Goal: Task Accomplishment & Management: Use online tool/utility

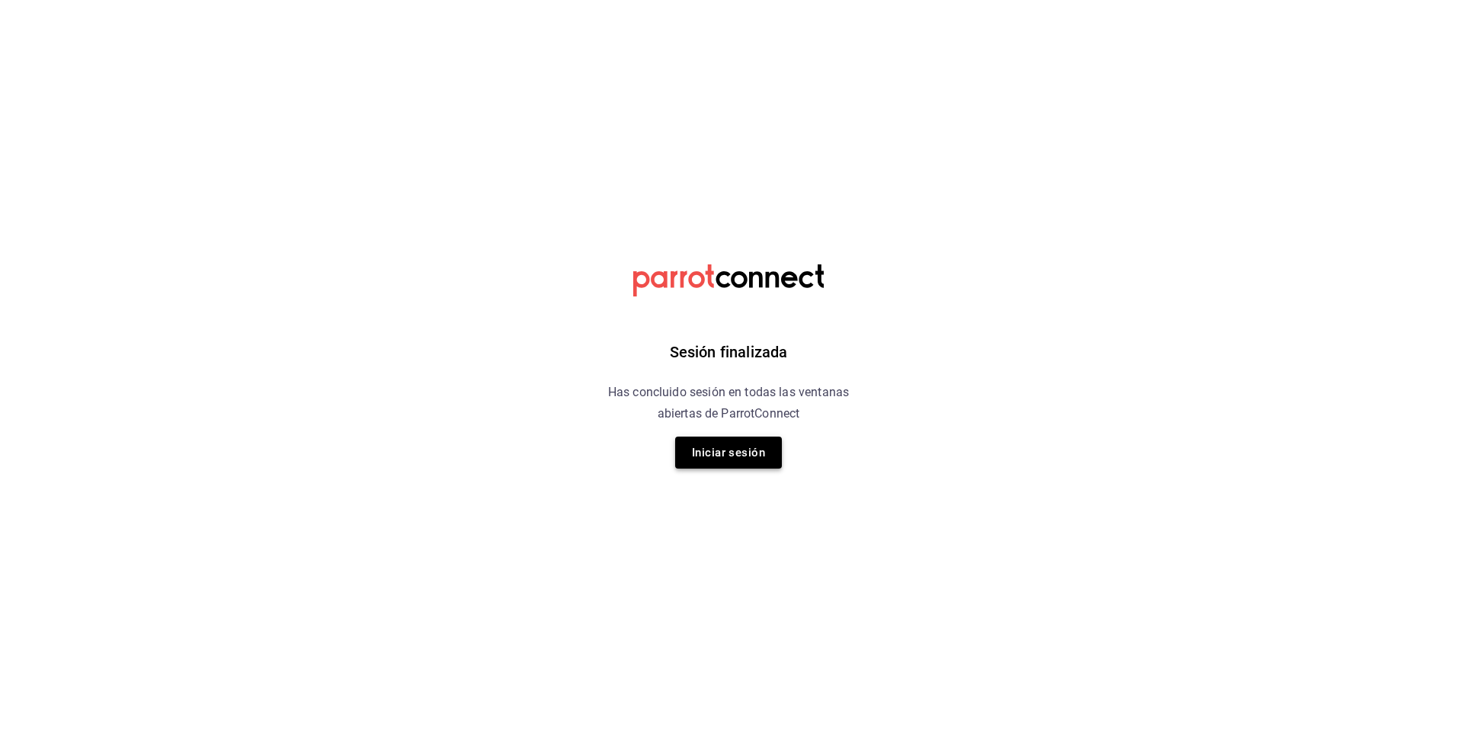
click at [716, 456] on button "Iniciar sesión" at bounding box center [728, 453] width 107 height 32
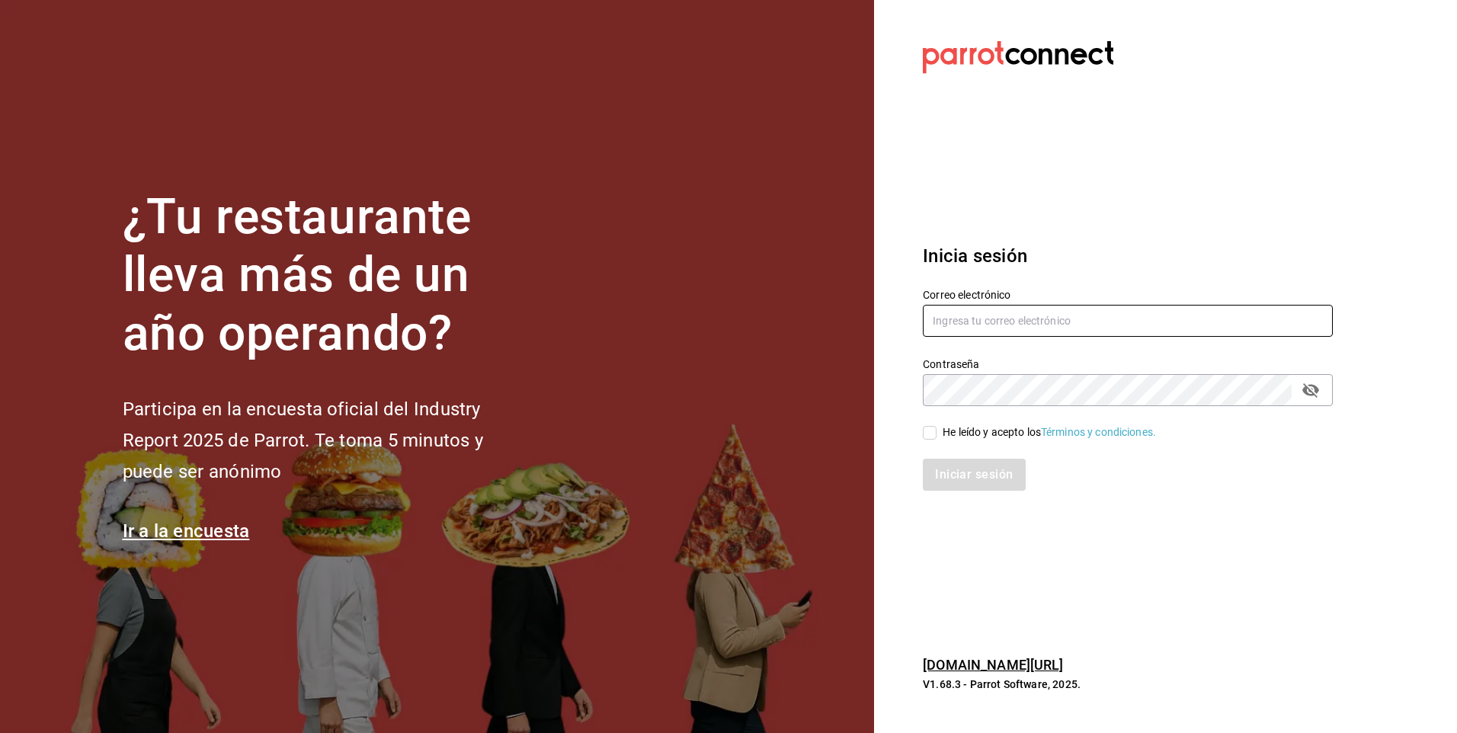
click at [972, 322] on input "text" at bounding box center [1128, 321] width 410 height 32
type input "[EMAIL_ADDRESS][DOMAIN_NAME]"
click at [926, 427] on input "He leído y acepto los Términos y condiciones." at bounding box center [930, 433] width 14 height 14
checkbox input "true"
click at [959, 481] on button "Iniciar sesión" at bounding box center [975, 475] width 104 height 32
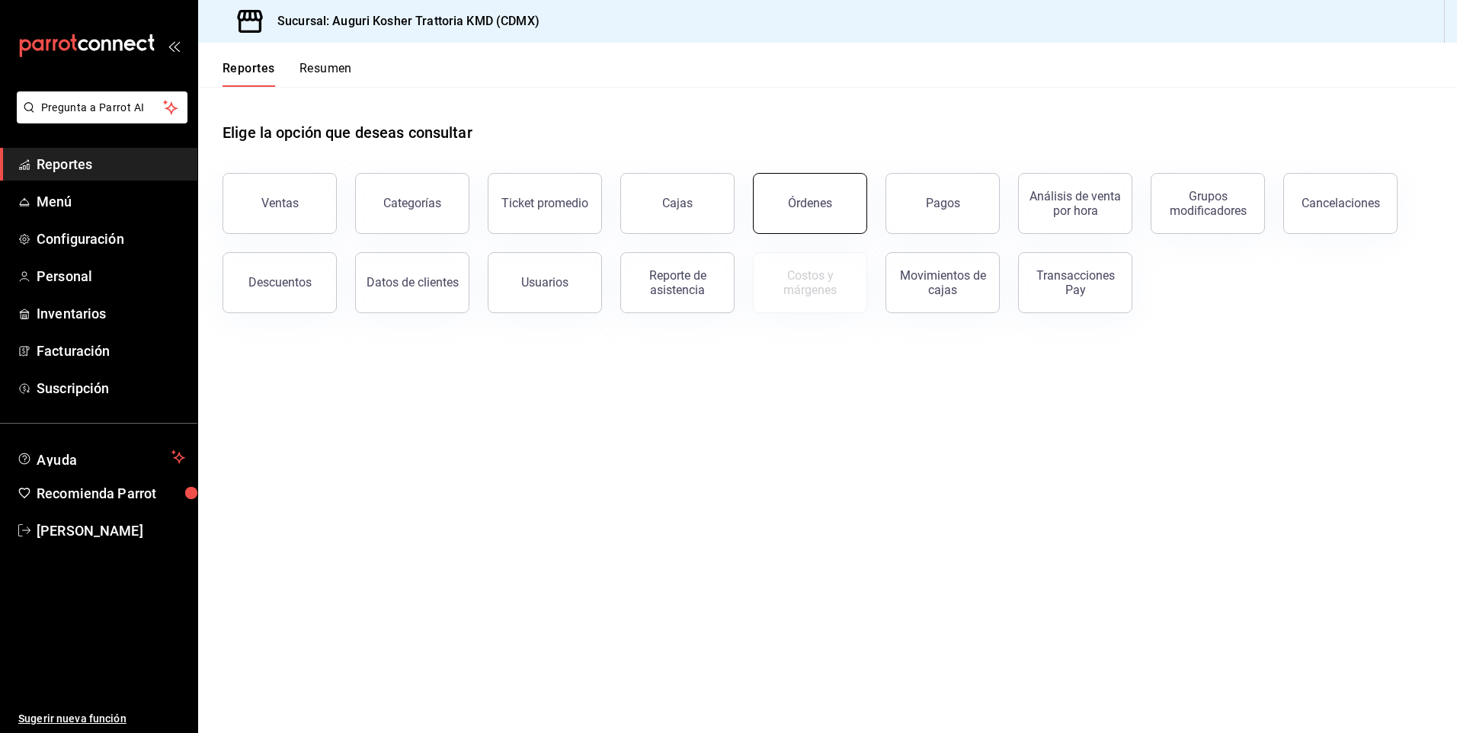
click at [805, 199] on div "Órdenes" at bounding box center [810, 203] width 44 height 14
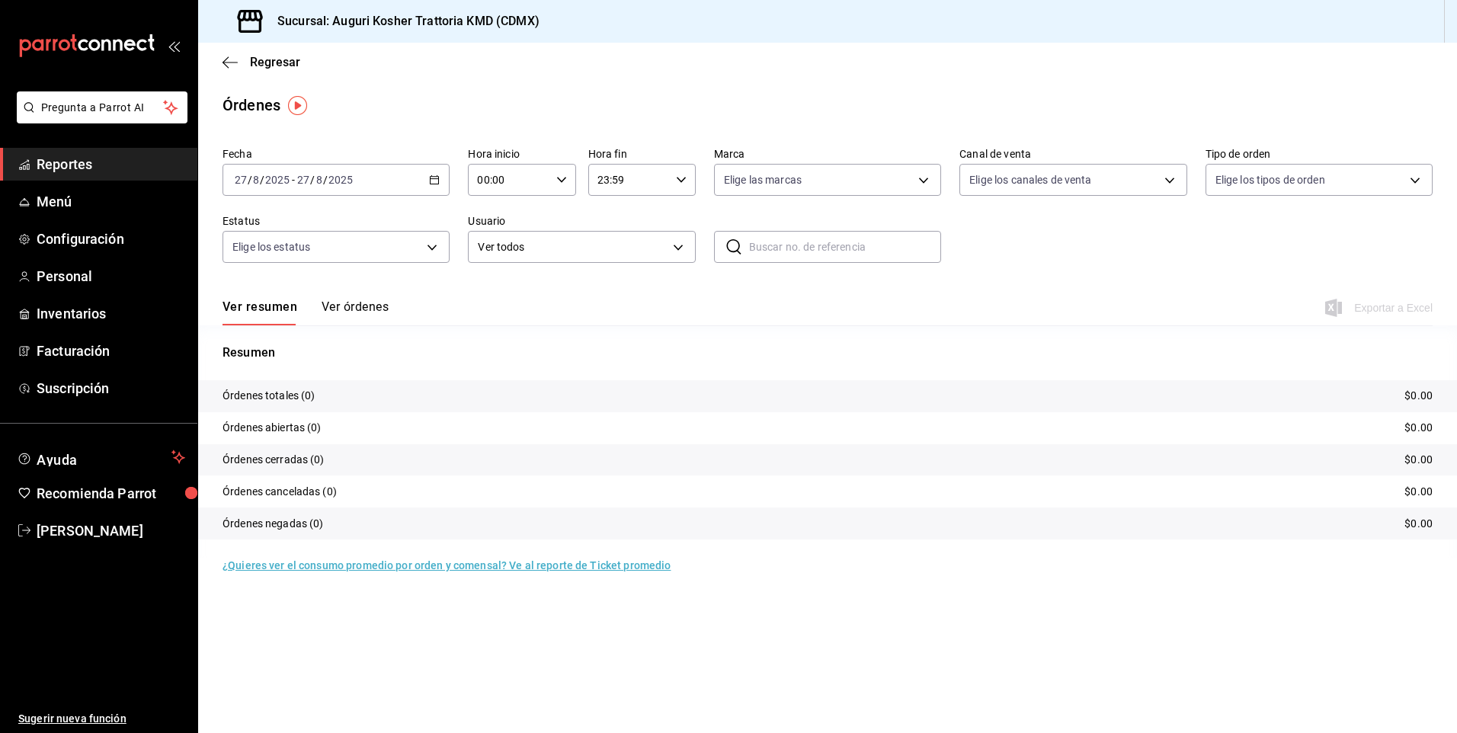
click at [324, 175] on span "/" at bounding box center [325, 180] width 5 height 12
click at [271, 265] on span "Ayer" at bounding box center [294, 260] width 118 height 16
click at [1375, 307] on span "Exportar a Excel" at bounding box center [1380, 308] width 104 height 18
click at [229, 63] on icon "button" at bounding box center [230, 63] width 15 height 14
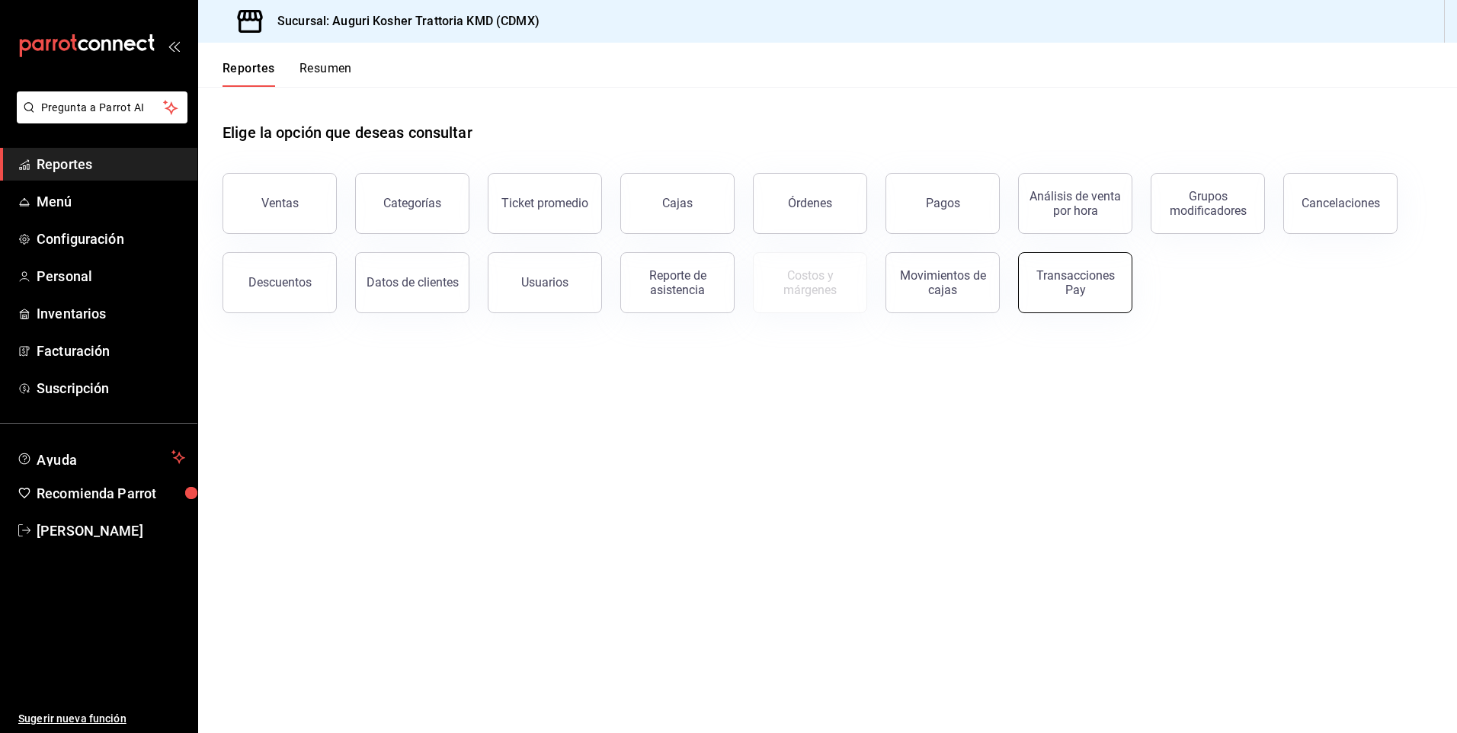
click at [1067, 291] on div "Transacciones Pay" at bounding box center [1075, 282] width 94 height 29
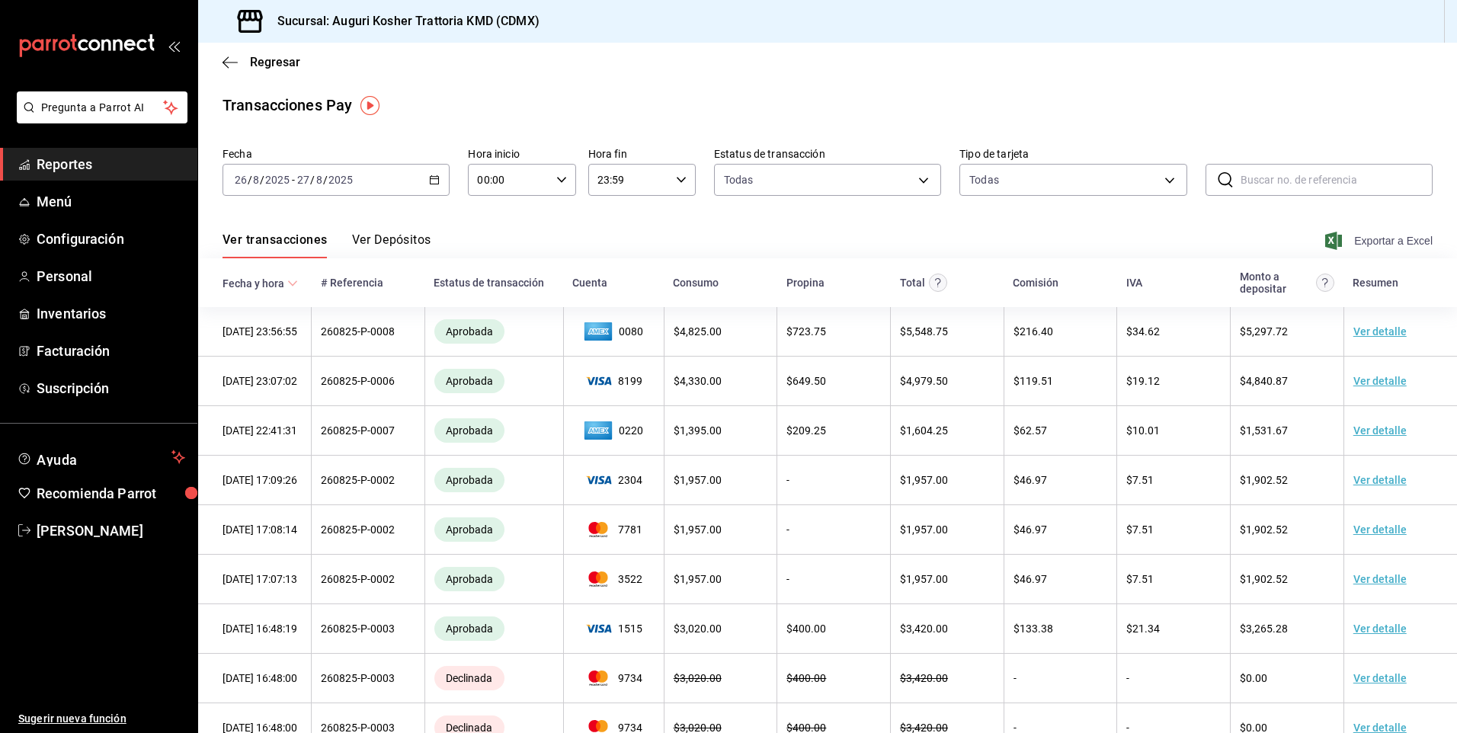
click at [1376, 238] on span "Exportar a Excel" at bounding box center [1380, 241] width 104 height 18
click at [1374, 243] on span "Exportar a Excel" at bounding box center [1380, 241] width 104 height 18
click at [220, 59] on div "Regresar" at bounding box center [827, 62] width 1259 height 39
click at [230, 62] on icon "button" at bounding box center [230, 62] width 15 height 1
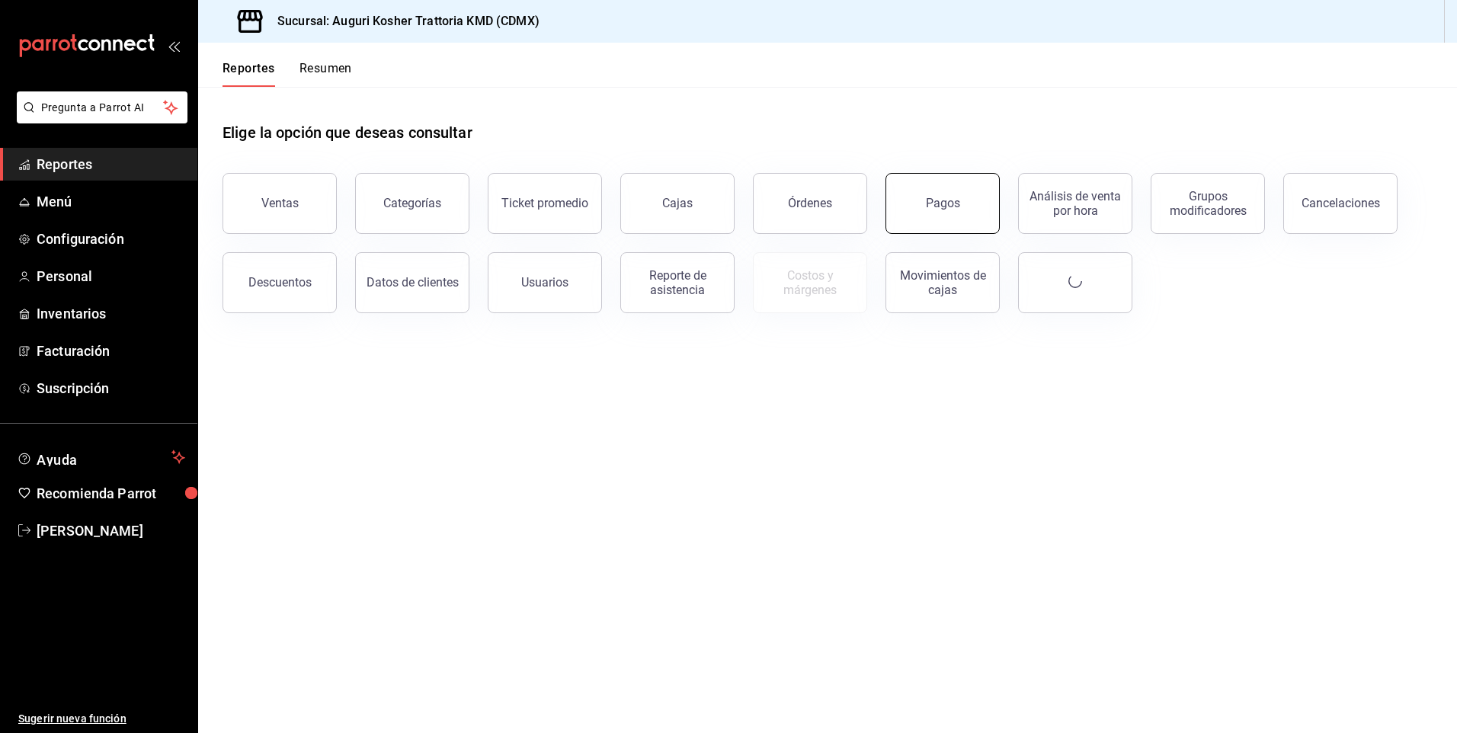
click at [945, 207] on div "Pagos" at bounding box center [943, 203] width 34 height 14
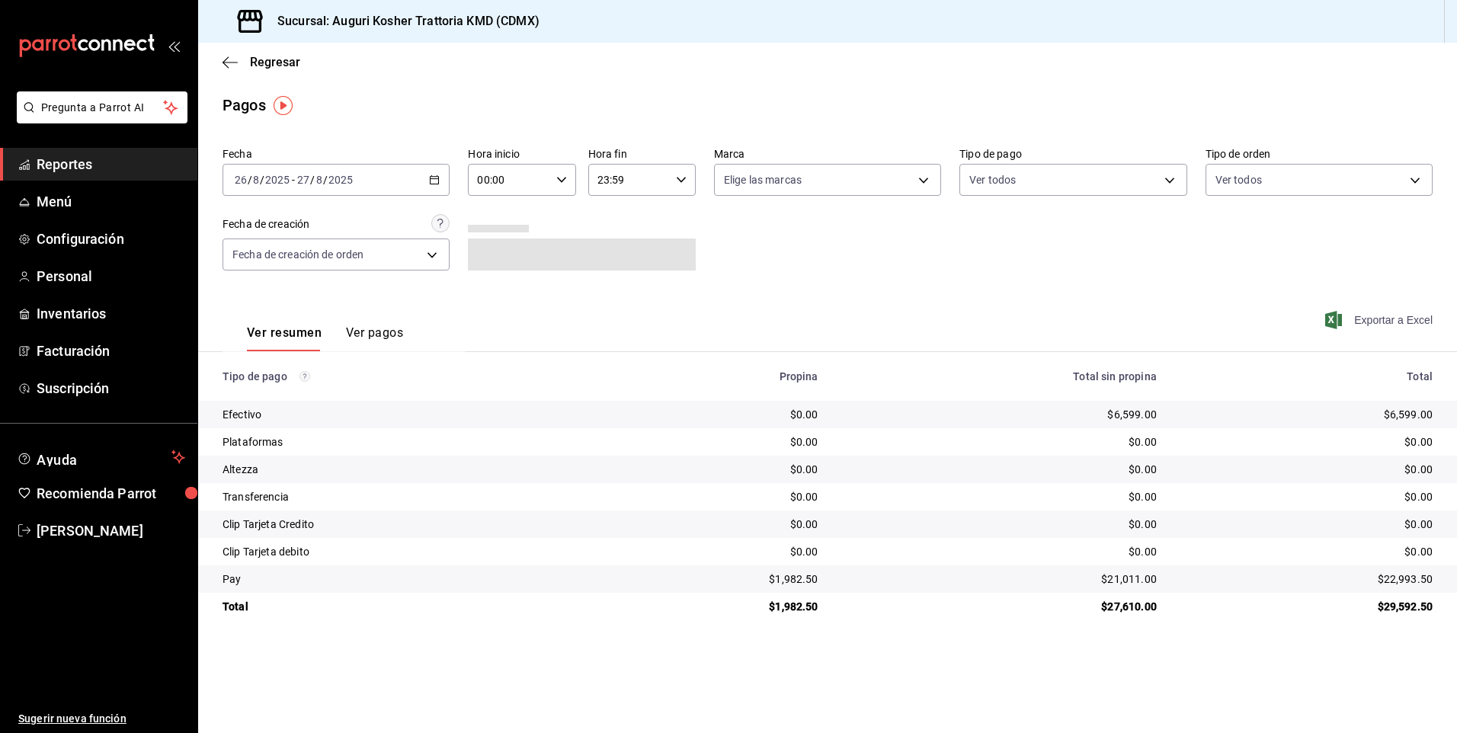
click at [1394, 320] on span "Exportar a Excel" at bounding box center [1380, 320] width 104 height 18
